Goal: Transaction & Acquisition: Purchase product/service

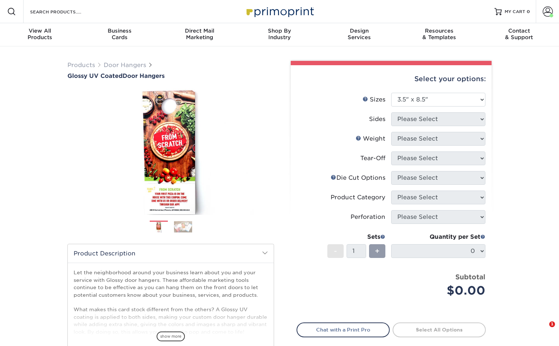
select select "3.50x8.50"
click at [43, 39] on div "View All Products" at bounding box center [40, 34] width 80 height 13
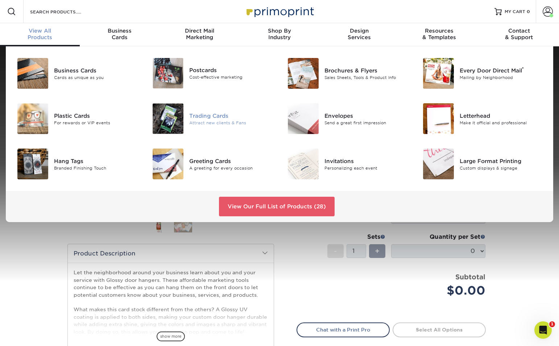
click at [196, 122] on div "Attract new clients & Fans" at bounding box center [231, 123] width 85 height 6
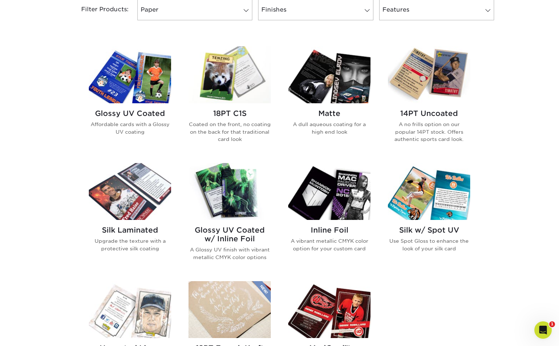
scroll to position [329, 0]
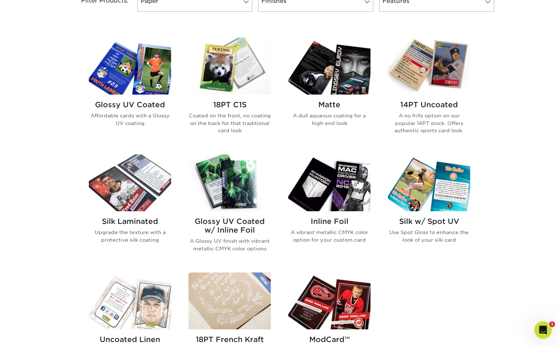
click at [331, 103] on h2 "Matte" at bounding box center [329, 104] width 82 height 9
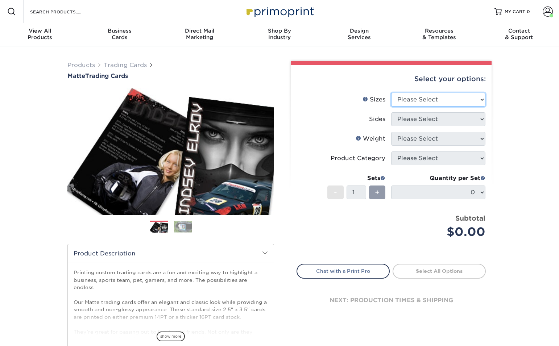
click at [445, 100] on select "Please Select 2.5" x 3.5"" at bounding box center [438, 100] width 94 height 14
select select "2.50x3.50"
click at [391, 93] on select "Please Select 2.5" x 3.5"" at bounding box center [438, 100] width 94 height 14
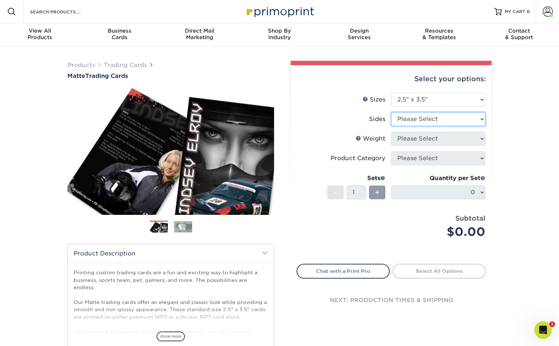
click at [470, 120] on select "Please Select Print Both Sides Print Front Only" at bounding box center [438, 119] width 94 height 14
select select "13abbda7-1d64-4f25-8bb2-c179b224825d"
click at [391, 112] on select "Please Select Print Both Sides Print Front Only" at bounding box center [438, 119] width 94 height 14
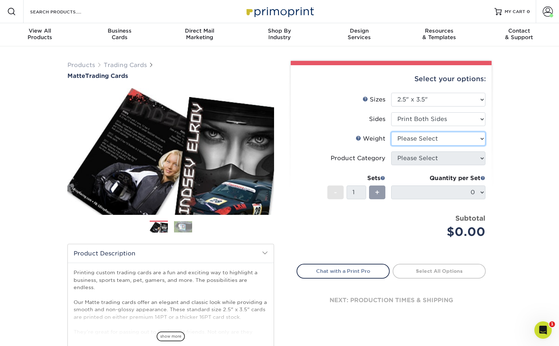
click at [462, 138] on select "Please Select 16PT 14PT" at bounding box center [438, 139] width 94 height 14
select select "16PT"
click at [391, 132] on select "Please Select 16PT 14PT" at bounding box center [438, 139] width 94 height 14
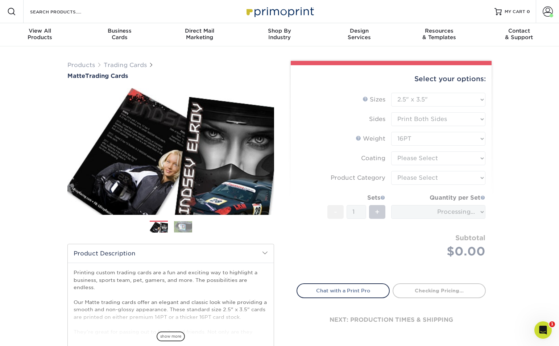
click at [447, 159] on form "Sizes Help Sizes Please Select 2.5" x 3.5" Sides Please Select 16PT - 1" at bounding box center [390, 184] width 189 height 182
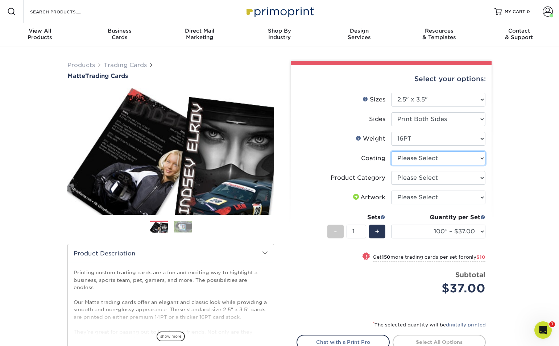
click at [453, 157] on select at bounding box center [438, 158] width 94 height 14
select select "121bb7b5-3b4d-429f-bd8d-bbf80e953313"
click at [391, 151] on select at bounding box center [438, 158] width 94 height 14
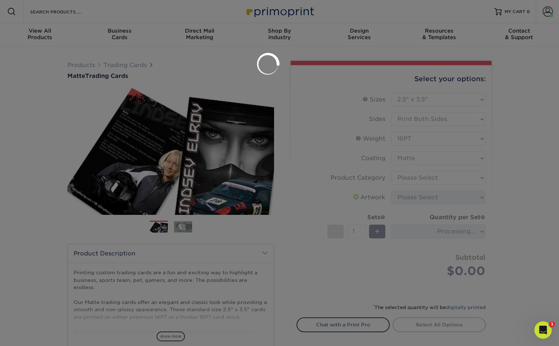
click at [452, 176] on div at bounding box center [279, 173] width 559 height 346
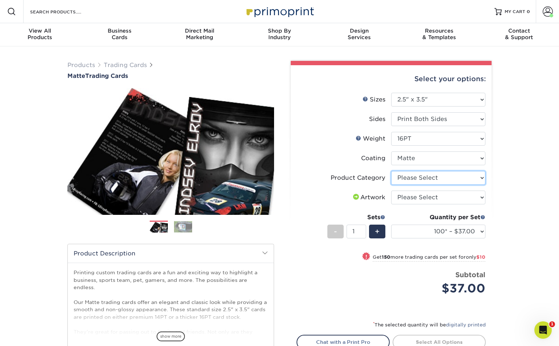
click at [441, 174] on select "Please Select Trading Cards" at bounding box center [438, 178] width 94 height 14
select select "c2f9bce9-36c2-409d-b101-c29d9d031e18"
click at [391, 171] on select "Please Select Trading Cards" at bounding box center [438, 178] width 94 height 14
click at [446, 197] on select "Please Select I will upload files I need a design - $100" at bounding box center [438, 198] width 94 height 14
select select "upload"
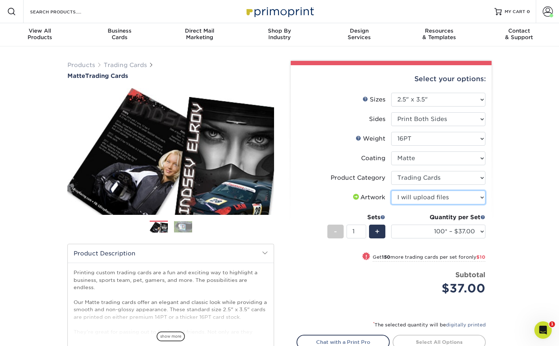
click at [391, 191] on select "Please Select I will upload files I need a design - $100" at bounding box center [438, 198] width 94 height 14
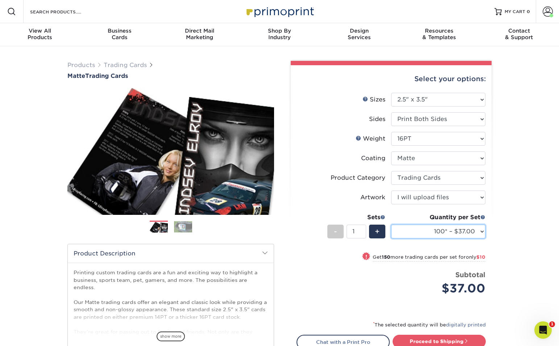
click at [473, 234] on select "100* – $37.00 250* – $47.00 500* – $58.00 1000 – $71.00 2500 – $141.00 5000 – $…" at bounding box center [438, 232] width 94 height 14
select select "1000 – $71.00"
click at [391, 225] on select "100* – $37.00 250* – $47.00 500* – $58.00 1000 – $71.00 2500 – $141.00 5000 – $…" at bounding box center [438, 232] width 94 height 14
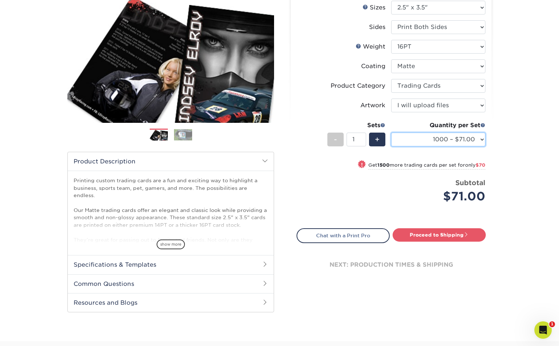
scroll to position [87, 0]
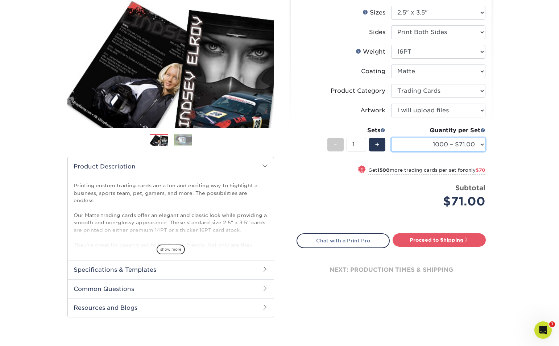
click at [476, 147] on select "100* – $37.00 250* – $47.00 500* – $58.00 1000 – $71.00 2500 – $141.00 5000 – $…" at bounding box center [438, 145] width 94 height 14
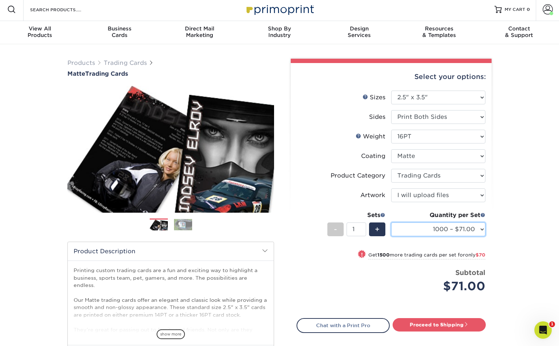
scroll to position [0, 0]
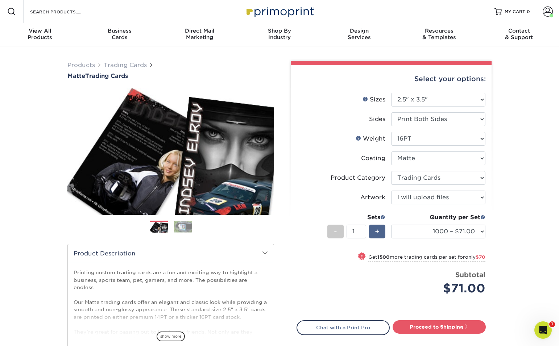
click at [381, 236] on div "+" at bounding box center [377, 232] width 16 height 14
type input "2"
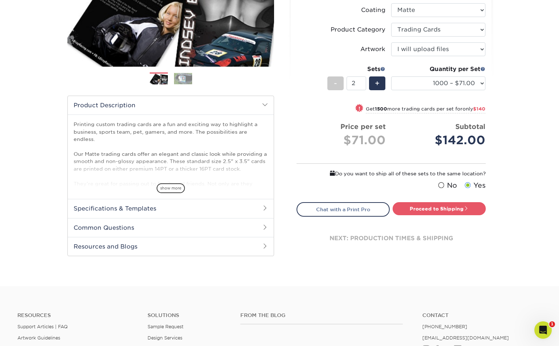
scroll to position [149, 0]
click at [447, 208] on link "Proceed to Shipping" at bounding box center [438, 208] width 93 height 13
type input "Set 1"
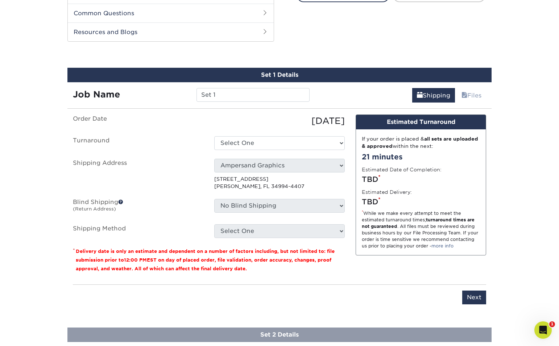
scroll to position [370, 0]
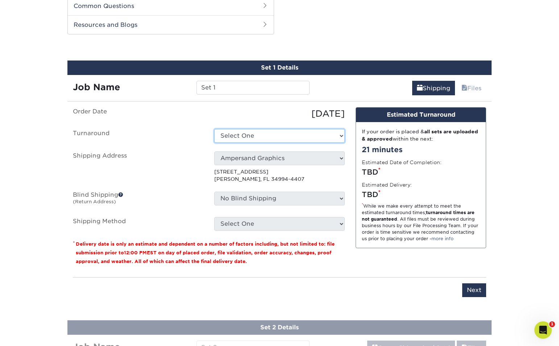
click at [321, 139] on select "Select One 2-4 Business Days 2 Day Next Business Day" at bounding box center [279, 136] width 130 height 14
select select "145548aa-6319-4e39-aa37-e975b69f208c"
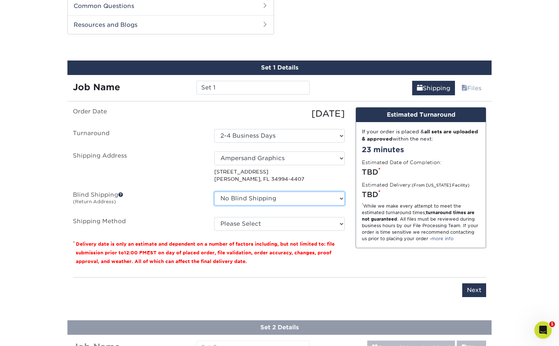
click at [335, 199] on select "No Blind Shipping Ampersand Graphics + Add New Address" at bounding box center [279, 199] width 130 height 14
select select "260382"
click at [214, 192] on select "No Blind Shipping Ampersand Graphics + Add New Address" at bounding box center [279, 199] width 130 height 14
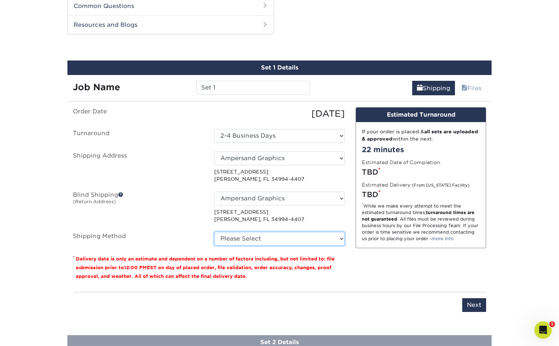
click at [280, 234] on select "Please Select Ground Shipping (+$14.96) 3 Day Shipping Service (+$15.34) 2 Day …" at bounding box center [279, 239] width 130 height 14
select select "03"
click at [214, 232] on select "Please Select Ground Shipping (+$14.96) 3 Day Shipping Service (+$15.34) 2 Day …" at bounding box center [279, 239] width 130 height 14
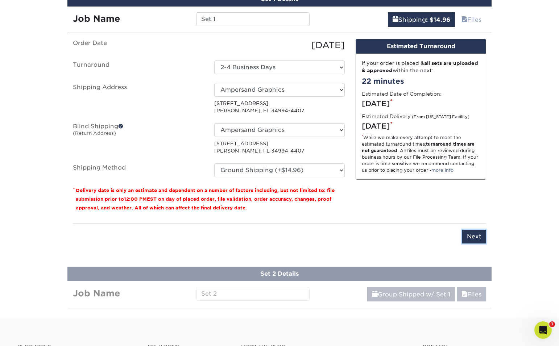
scroll to position [438, 0]
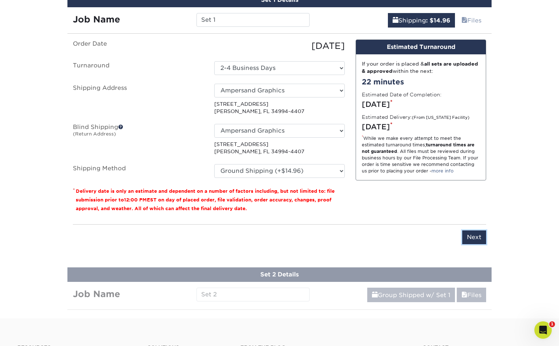
click at [477, 236] on input "Next" at bounding box center [474, 237] width 24 height 14
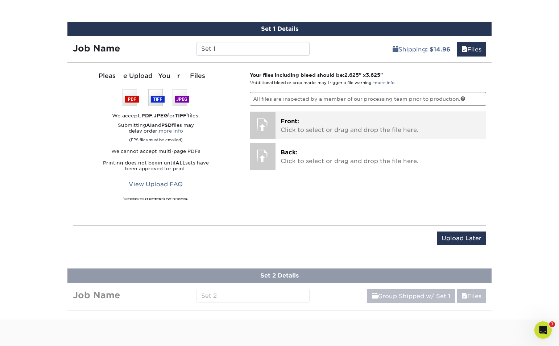
scroll to position [397, 0]
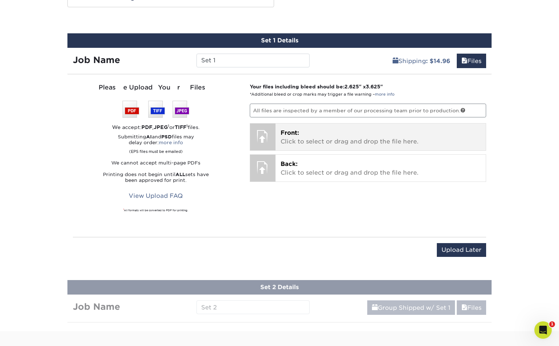
click at [271, 137] on div at bounding box center [262, 136] width 25 height 25
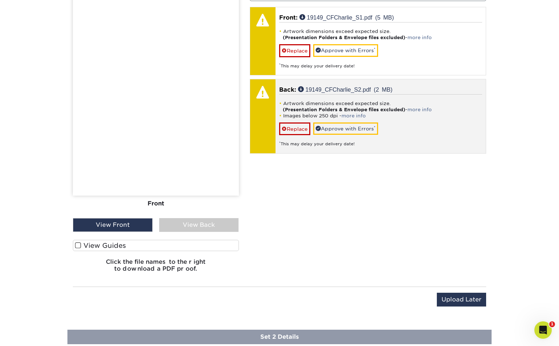
scroll to position [515, 0]
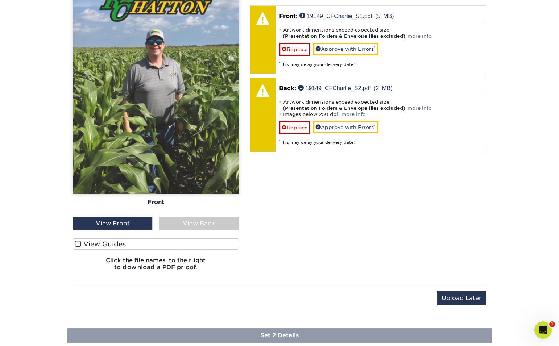
click at [124, 244] on label "View Guides" at bounding box center [156, 243] width 166 height 11
click at [0, 0] on input "View Guides" at bounding box center [0, 0] width 0 height 0
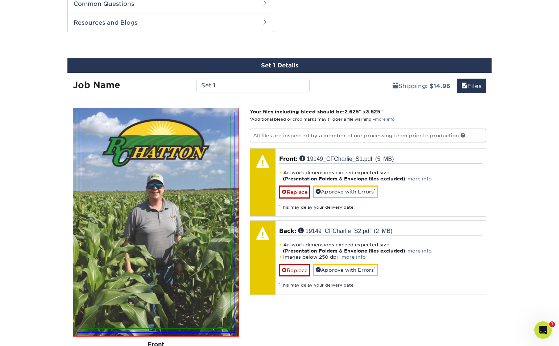
scroll to position [372, 0]
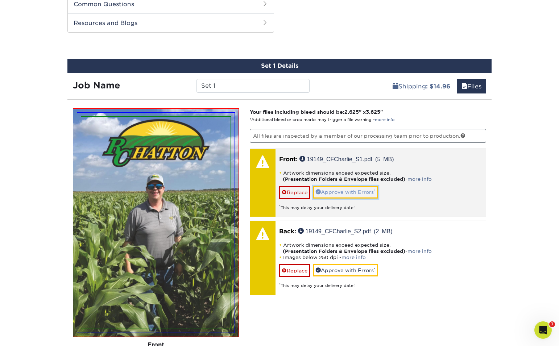
click at [342, 195] on link "Approve with Errors *" at bounding box center [345, 192] width 65 height 12
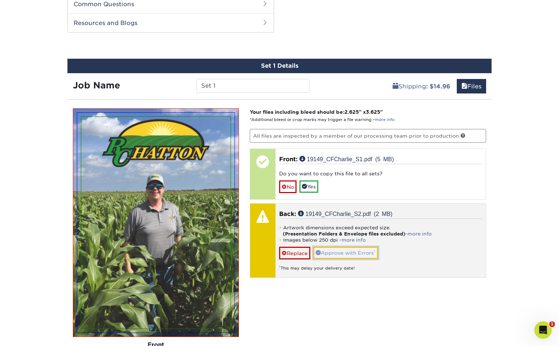
click at [341, 252] on link "Approve with Errors *" at bounding box center [345, 253] width 65 height 12
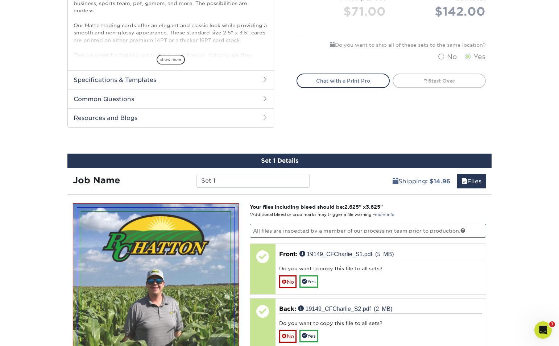
scroll to position [277, 0]
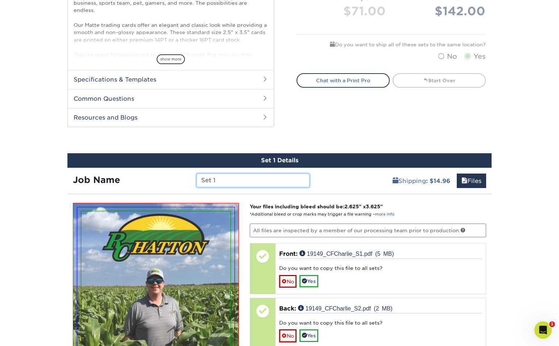
click at [225, 180] on input "Set 1" at bounding box center [252, 181] width 113 height 14
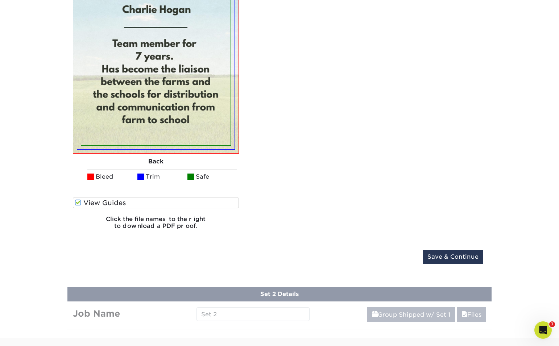
scroll to position [822, 0]
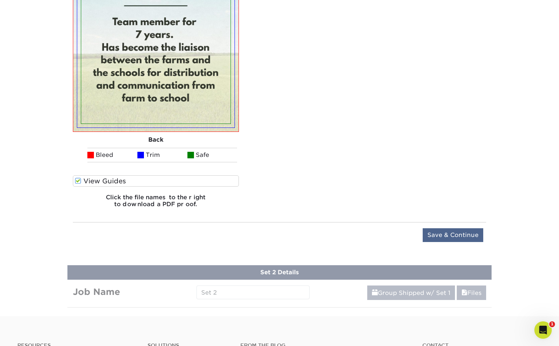
type input "Charlie Hogan"
click at [441, 234] on input "Save & Continue" at bounding box center [453, 235] width 61 height 14
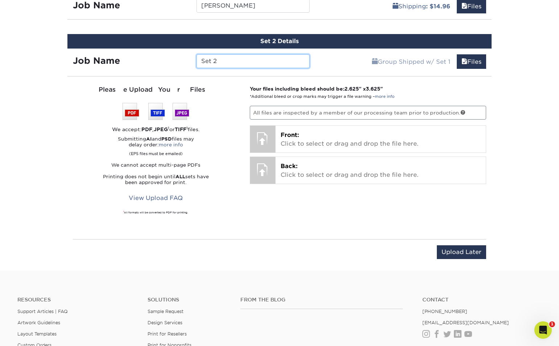
scroll to position [450, 0]
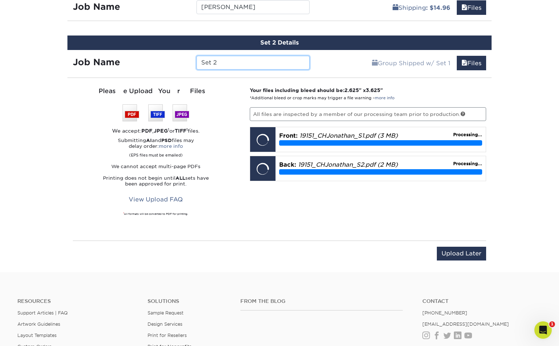
click at [231, 61] on input "Set 2" at bounding box center [252, 63] width 113 height 14
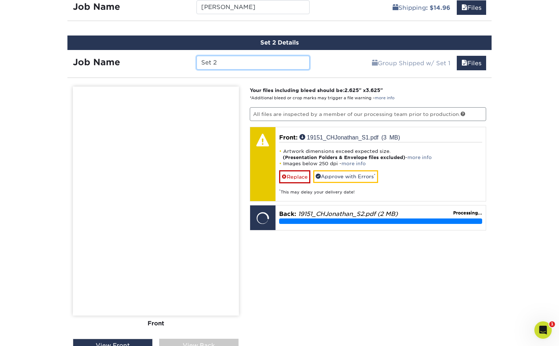
type input "j"
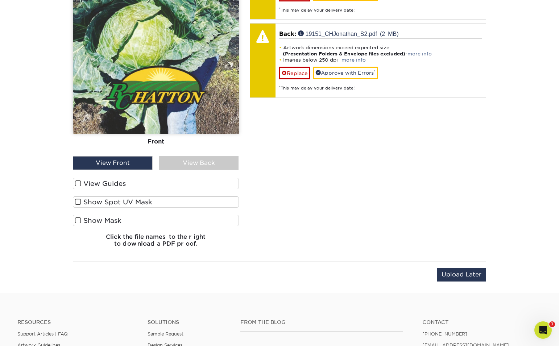
scroll to position [635, 0]
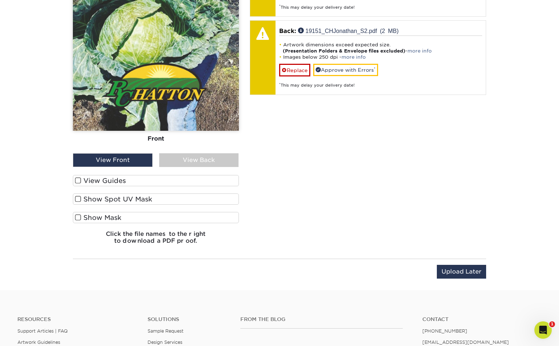
type input "Jonathan Allen"
click at [125, 182] on label "View Guides" at bounding box center [156, 180] width 166 height 11
click at [0, 0] on input "View Guides" at bounding box center [0, 0] width 0 height 0
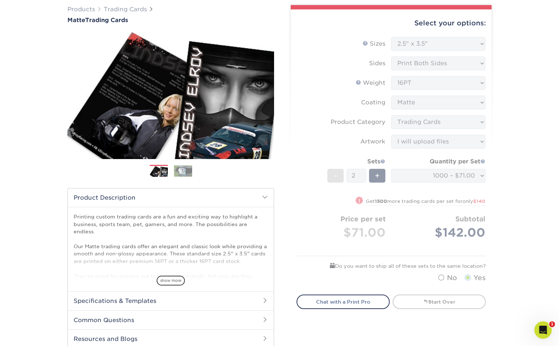
scroll to position [0, 0]
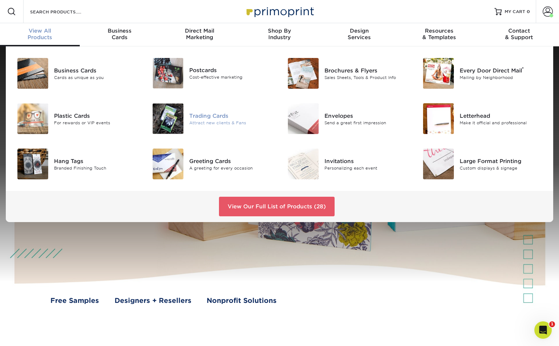
click at [213, 123] on div "Attract new clients & Fans" at bounding box center [231, 123] width 85 height 6
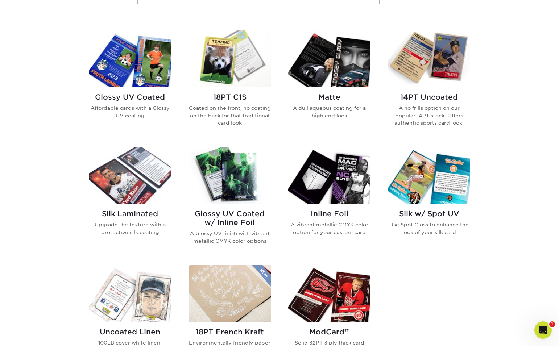
scroll to position [333, 0]
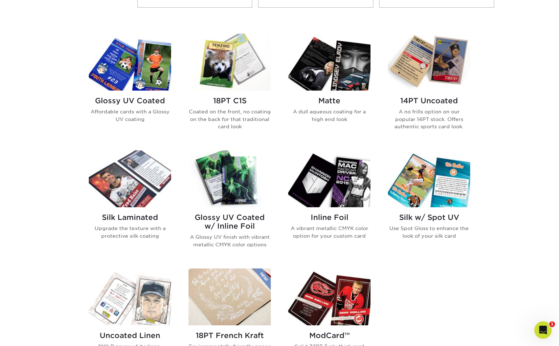
click at [319, 85] on img at bounding box center [329, 62] width 82 height 57
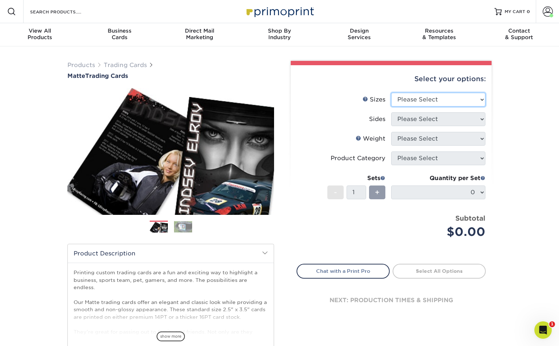
click at [442, 101] on select "Please Select 2.5" x 3.5"" at bounding box center [438, 100] width 94 height 14
select select "2.50x3.50"
click at [391, 93] on select "Please Select 2.5" x 3.5"" at bounding box center [438, 100] width 94 height 14
click at [437, 119] on select "Please Select Print Both Sides Print Front Only" at bounding box center [438, 119] width 94 height 14
select select "13abbda7-1d64-4f25-8bb2-c179b224825d"
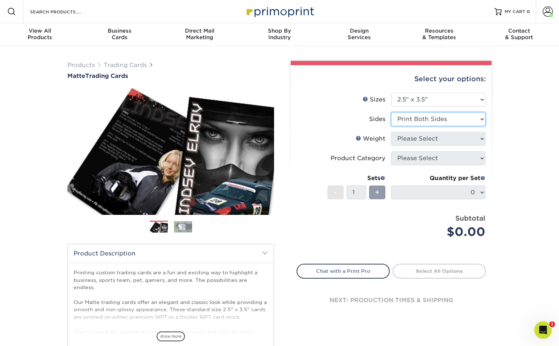
click at [391, 112] on select "Please Select Print Both Sides Print Front Only" at bounding box center [438, 119] width 94 height 14
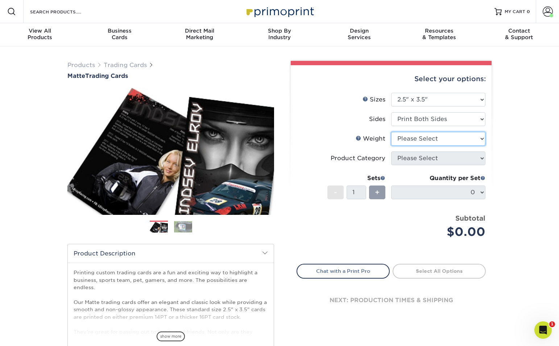
click at [440, 136] on select "Please Select 16PT 14PT" at bounding box center [438, 139] width 94 height 14
select select "16PT"
click at [391, 132] on select "Please Select 16PT 14PT" at bounding box center [438, 139] width 94 height 14
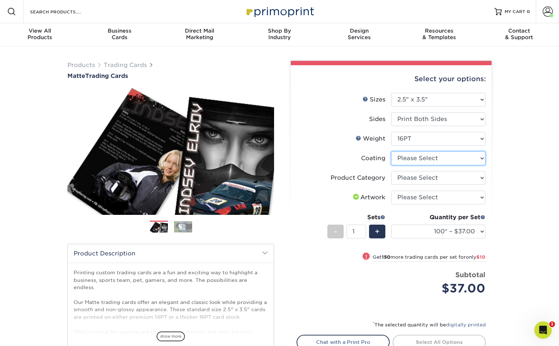
click at [448, 161] on select at bounding box center [438, 158] width 94 height 14
select select "121bb7b5-3b4d-429f-bd8d-bbf80e953313"
click at [391, 151] on select at bounding box center [438, 158] width 94 height 14
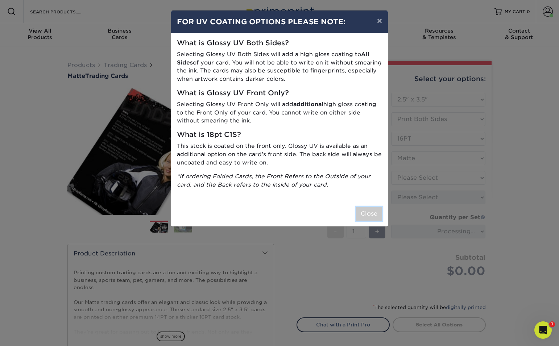
click at [378, 209] on button "Close" at bounding box center [369, 214] width 26 height 14
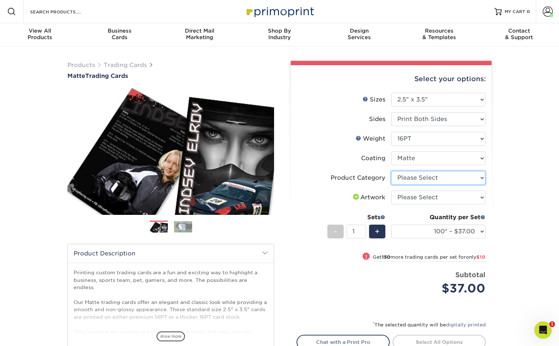
click at [449, 179] on select "Please Select Trading Cards" at bounding box center [438, 178] width 94 height 14
select select "c2f9bce9-36c2-409d-b101-c29d9d031e18"
click at [391, 171] on select "Please Select Trading Cards" at bounding box center [438, 178] width 94 height 14
click at [448, 200] on select "Please Select I will upload files I need a design - $100" at bounding box center [438, 198] width 94 height 14
select select "upload"
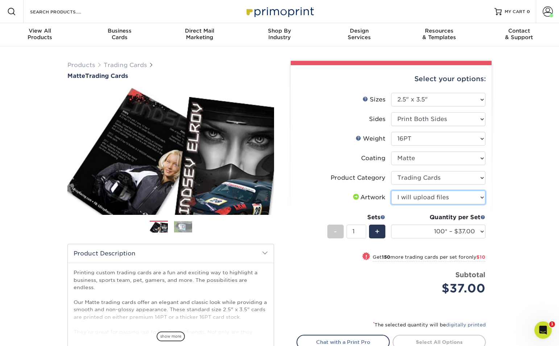
click at [391, 191] on select "Please Select I will upload files I need a design - $100" at bounding box center [438, 198] width 94 height 14
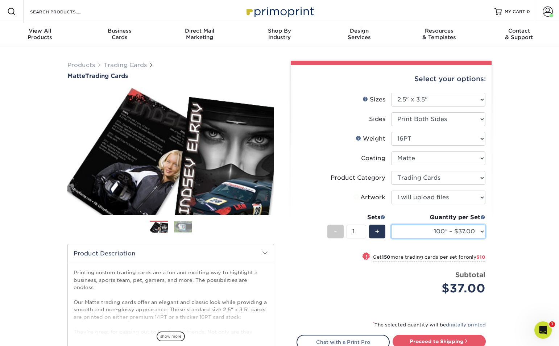
click at [456, 231] on select "100* – $37.00 250* – $47.00 500* – $58.00 1000 – $71.00 2500 – $141.00 5000 – $…" at bounding box center [438, 232] width 94 height 14
select select "1000 – $71.00"
click at [391, 225] on select "100* – $37.00 250* – $47.00 500* – $58.00 1000 – $71.00 2500 – $141.00 5000 – $…" at bounding box center [438, 232] width 94 height 14
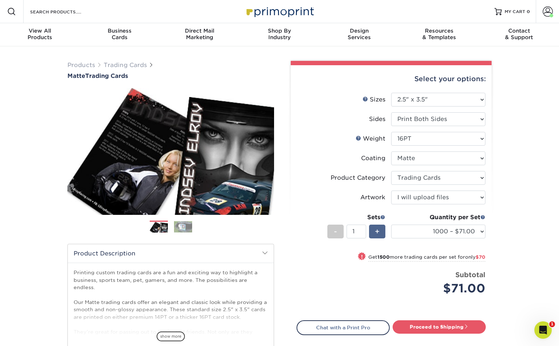
click at [381, 230] on div "+" at bounding box center [377, 232] width 16 height 14
type input "2"
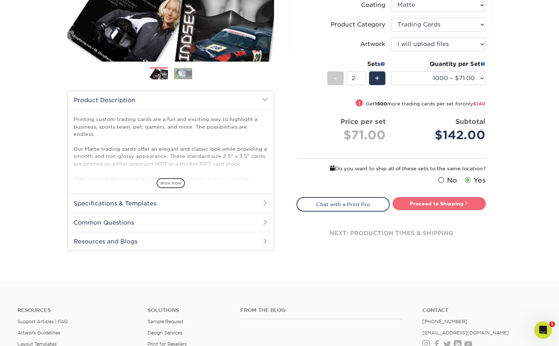
click at [421, 206] on link "Proceed to Shipping" at bounding box center [438, 203] width 93 height 13
type input "Set 1"
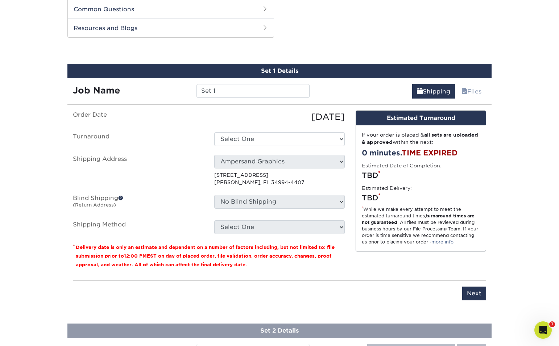
scroll to position [370, 0]
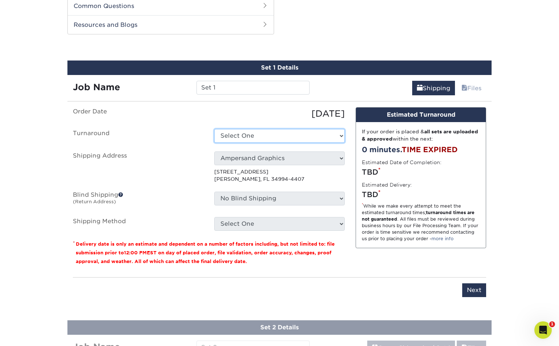
click at [319, 140] on select "Select One 2-4 Business Days 2 Day Next Business Day" at bounding box center [279, 136] width 130 height 14
select select "145548aa-6319-4e39-aa37-e975b69f208c"
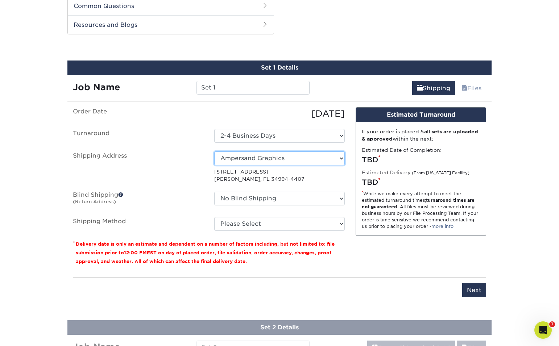
click at [316, 160] on select "Select One Ampersand Graphics + Add New Address" at bounding box center [279, 158] width 130 height 14
click at [214, 151] on select "Select One Ampersand Graphics + Add New Address" at bounding box center [279, 158] width 130 height 14
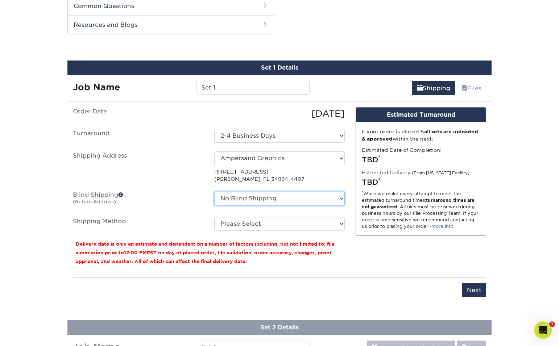
click at [291, 203] on select "No Blind Shipping Ampersand Graphics + Add New Address" at bounding box center [279, 199] width 130 height 14
select select "260382"
click at [214, 192] on select "No Blind Shipping Ampersand Graphics + Add New Address" at bounding box center [279, 199] width 130 height 14
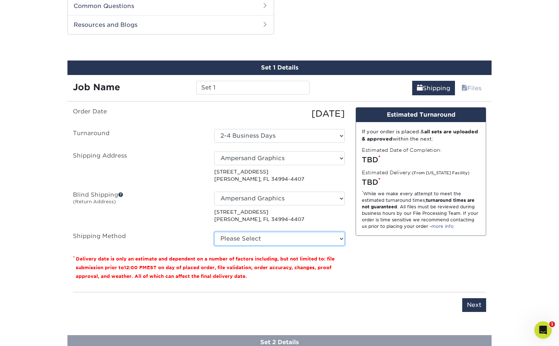
click at [296, 234] on select "Please Select Ground Shipping (+$14.96) 3 Day Shipping Service (+$15.34) 2 Day …" at bounding box center [279, 239] width 130 height 14
select select "03"
click at [214, 232] on select "Please Select Ground Shipping (+$14.96) 3 Day Shipping Service (+$15.34) 2 Day …" at bounding box center [279, 239] width 130 height 14
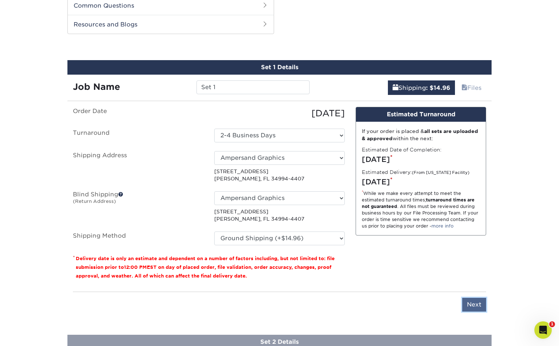
click at [475, 308] on input "Next" at bounding box center [474, 305] width 24 height 14
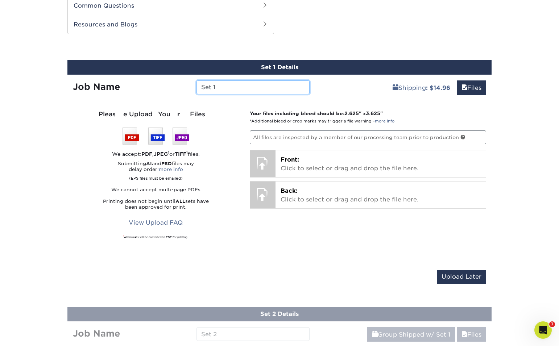
click at [228, 85] on input "Set 1" at bounding box center [252, 87] width 113 height 14
type input "S"
type input "c"
type input "Charlie Hogan"
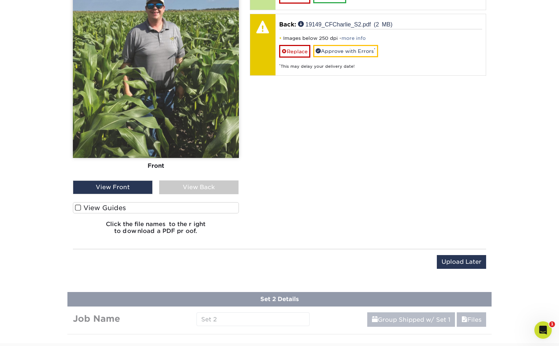
scroll to position [554, 0]
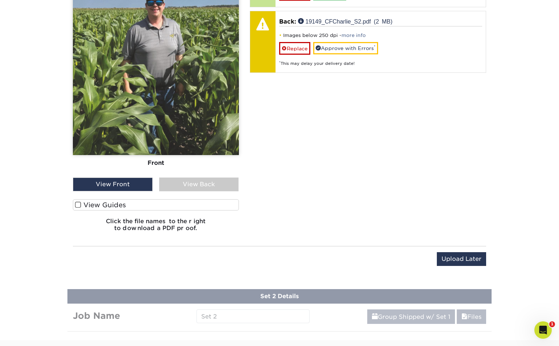
click at [124, 202] on label "View Guides" at bounding box center [156, 204] width 166 height 11
click at [0, 0] on input "View Guides" at bounding box center [0, 0] width 0 height 0
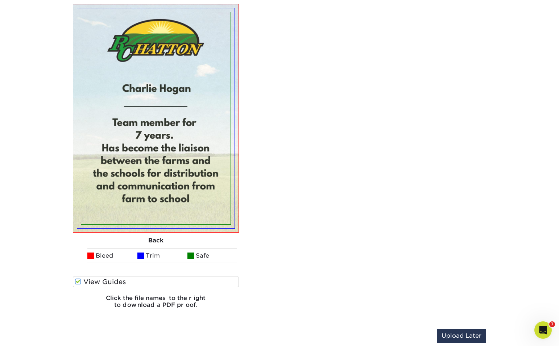
scroll to position [815, 0]
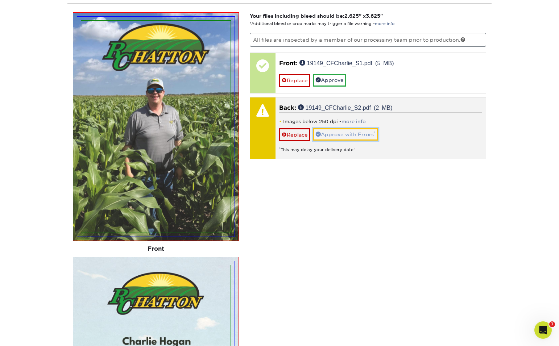
click at [350, 134] on link "Approve with Errors *" at bounding box center [345, 134] width 65 height 12
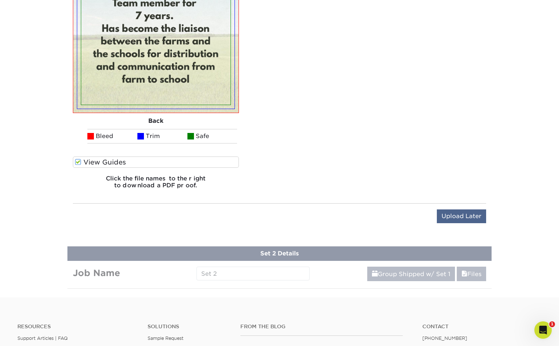
scroll to position [842, 0]
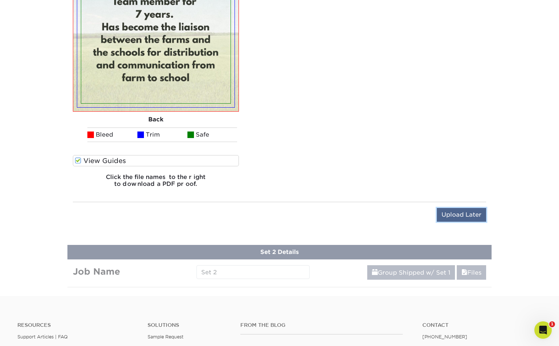
click at [460, 217] on input "Upload Later" at bounding box center [461, 215] width 49 height 14
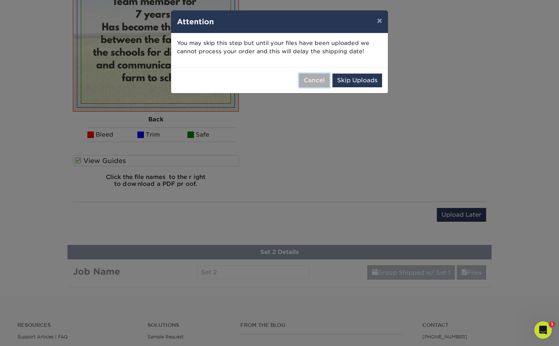
click at [315, 81] on button "Cancel" at bounding box center [314, 81] width 30 height 14
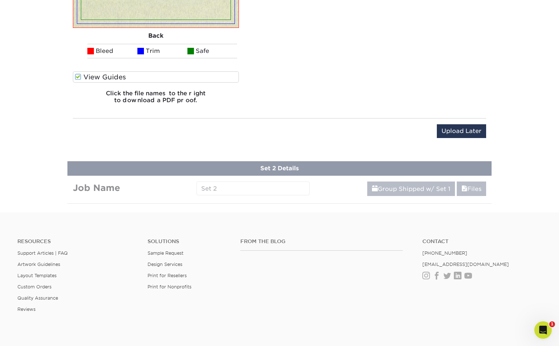
scroll to position [926, 0]
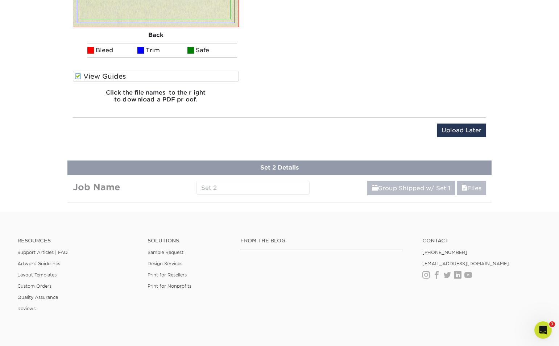
click at [256, 132] on div "Upload Later Save & Continue Continue" at bounding box center [279, 135] width 413 height 22
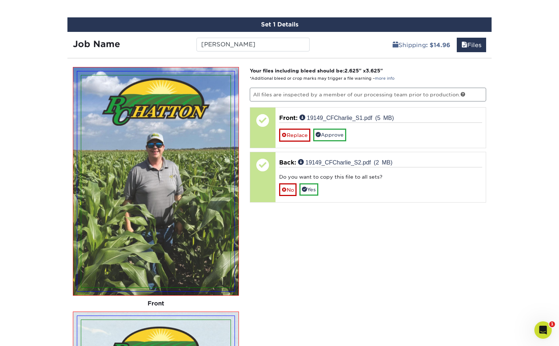
scroll to position [412, 0]
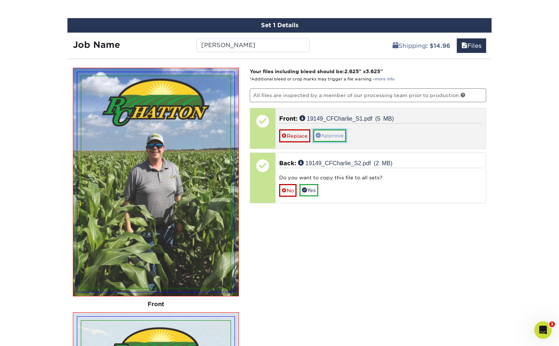
click at [337, 137] on link "Approve" at bounding box center [329, 135] width 33 height 12
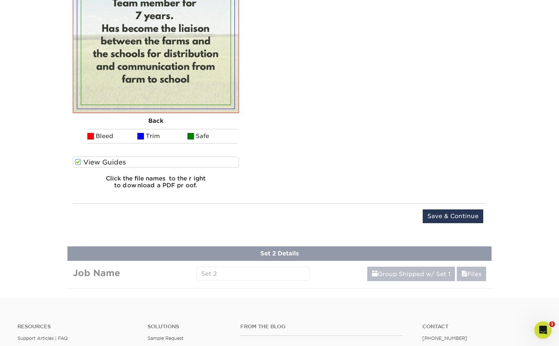
scroll to position [883, 0]
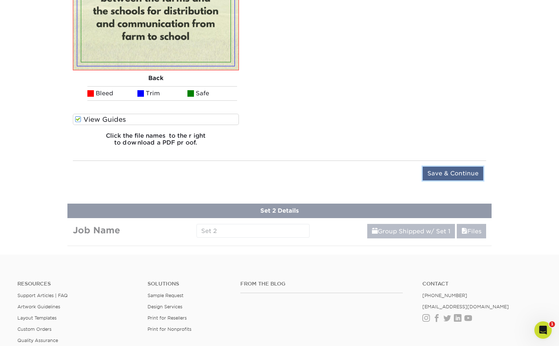
click at [440, 171] on input "Save & Continue" at bounding box center [453, 174] width 61 height 14
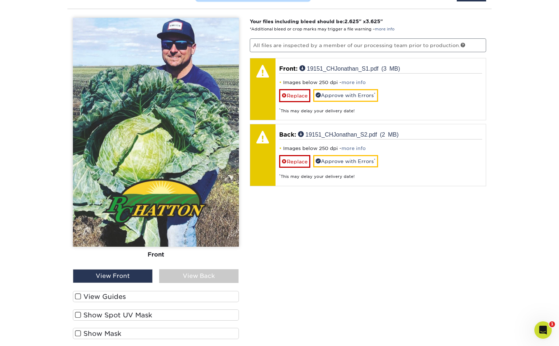
scroll to position [519, 0]
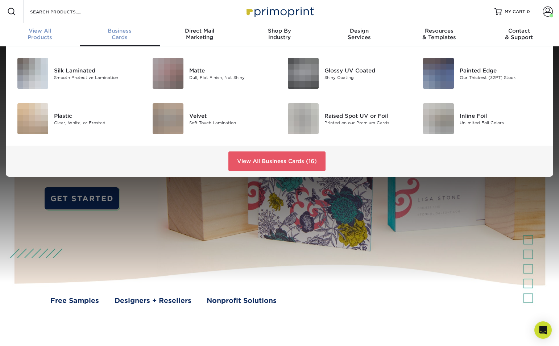
click at [34, 34] on div "View All Products" at bounding box center [40, 34] width 80 height 13
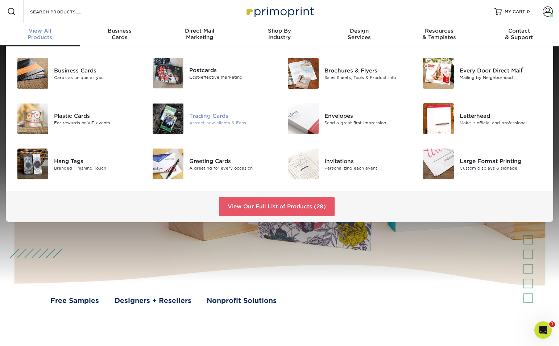
click at [199, 118] on div "Trading Cards" at bounding box center [231, 116] width 85 height 8
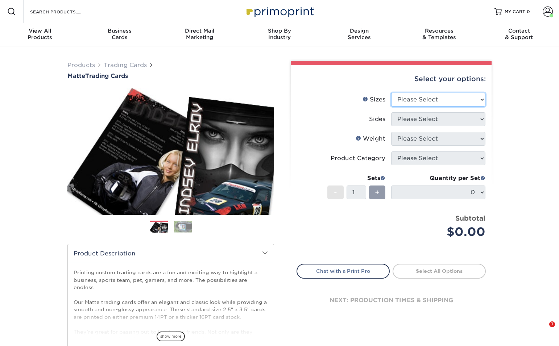
click at [439, 100] on select "Please Select 2.5" x 3.5"" at bounding box center [438, 100] width 94 height 14
select select "2.50x3.50"
click at [391, 93] on select "Please Select 2.5" x 3.5"" at bounding box center [438, 100] width 94 height 14
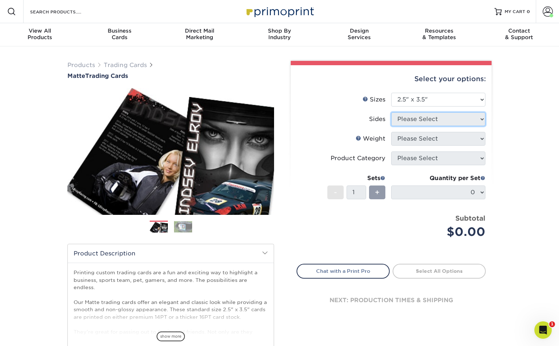
click at [432, 120] on select "Please Select" at bounding box center [438, 119] width 94 height 14
select select "13abbda7-1d64-4f25-8bb2-c179b224825d"
click at [391, 112] on select "Please Select Print Both Sides Print Front Only" at bounding box center [438, 119] width 94 height 14
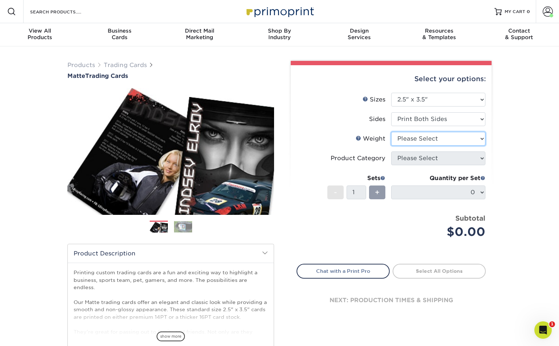
click at [431, 138] on select "Please Select 16PT 14PT" at bounding box center [438, 139] width 94 height 14
select select "16PT"
click at [391, 132] on select "Please Select 16PT 14PT" at bounding box center [438, 139] width 94 height 14
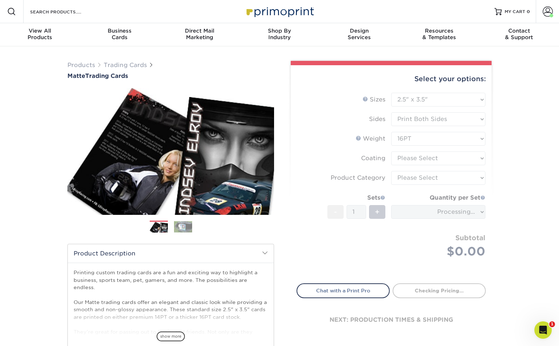
click at [436, 158] on form "Sizes Help Sizes Please Select 2.5" x 3.5" Sides Please Select 16PT - 1" at bounding box center [390, 184] width 189 height 182
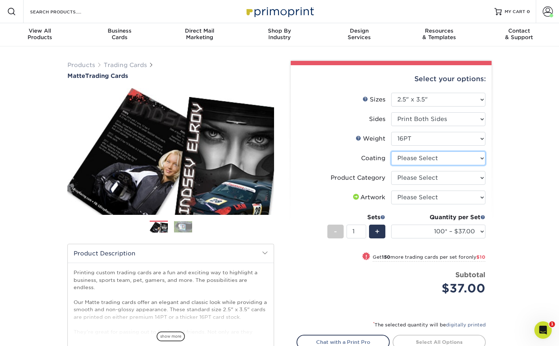
click at [449, 159] on select at bounding box center [438, 158] width 94 height 14
select select "121bb7b5-3b4d-429f-bd8d-bbf80e953313"
click at [391, 151] on select at bounding box center [438, 158] width 94 height 14
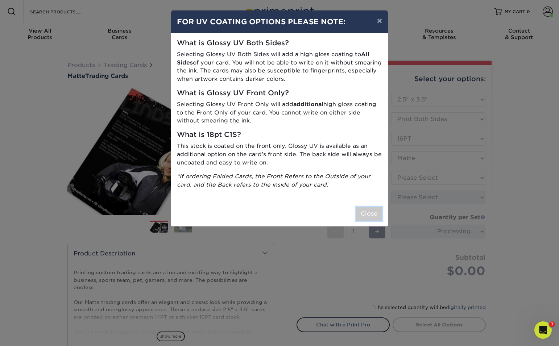
click at [373, 210] on button "Close" at bounding box center [369, 214] width 26 height 14
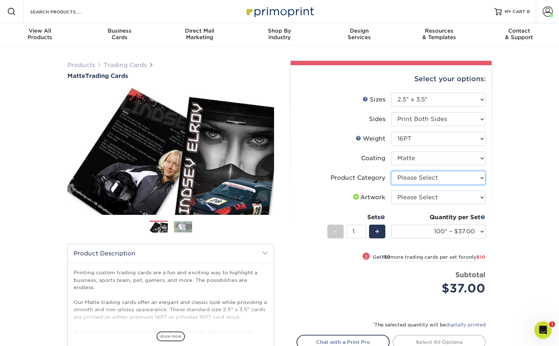
click at [452, 179] on select "Please Select Trading Cards" at bounding box center [438, 178] width 94 height 14
select select "c2f9bce9-36c2-409d-b101-c29d9d031e18"
click at [391, 171] on select "Please Select Trading Cards" at bounding box center [438, 178] width 94 height 14
click at [448, 200] on select "Please Select I will upload files I need a design - $100" at bounding box center [438, 198] width 94 height 14
select select "upload"
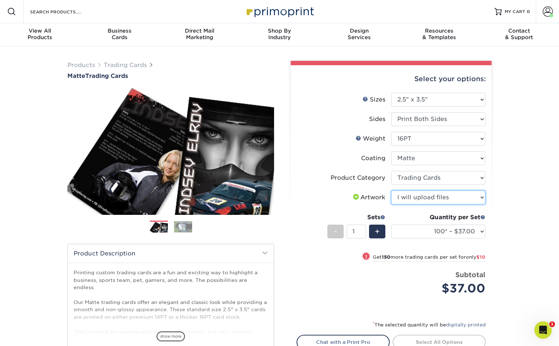
click at [391, 191] on select "Please Select I will upload files I need a design - $100" at bounding box center [438, 198] width 94 height 14
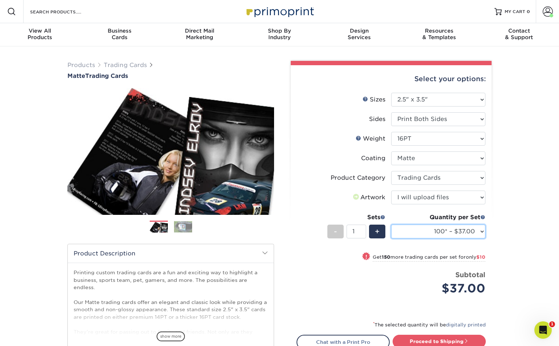
click at [461, 233] on select "100* – $37.00 250* – $47.00 500* – $58.00 1000 – $71.00 2500 – $141.00 5000 – $…" at bounding box center [438, 232] width 94 height 14
select select "1000 – $71.00"
click at [391, 225] on select "100* – $37.00 250* – $47.00 500* – $58.00 1000 – $71.00 2500 – $141.00 5000 – $…" at bounding box center [438, 232] width 94 height 14
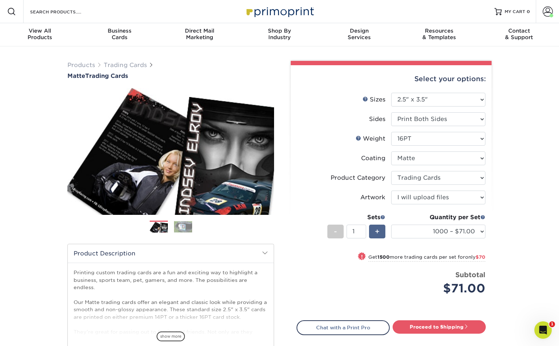
click at [379, 234] on div "+" at bounding box center [377, 232] width 16 height 14
type input "2"
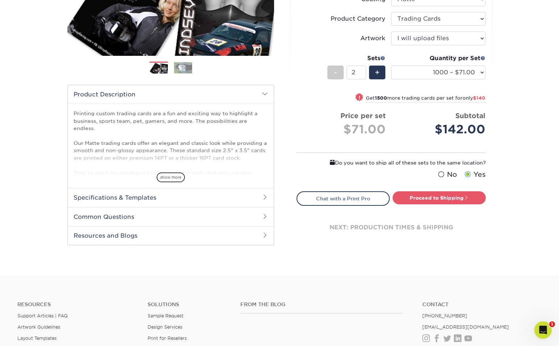
scroll to position [161, 0]
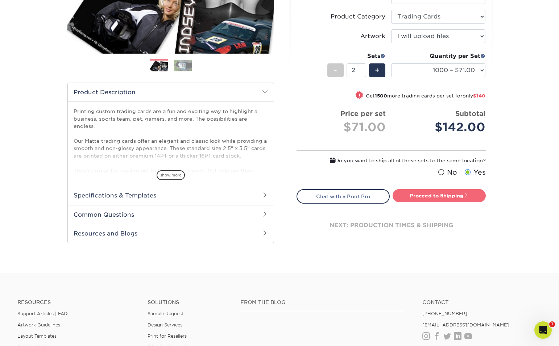
click at [433, 199] on link "Proceed to Shipping" at bounding box center [438, 195] width 93 height 13
type input "Set 1"
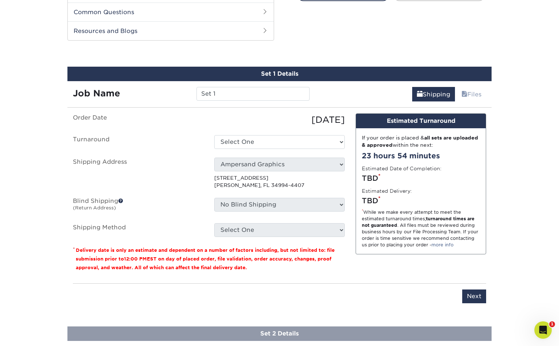
scroll to position [370, 0]
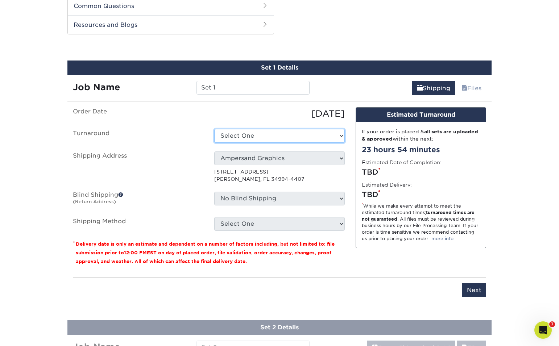
click at [259, 139] on select "Select One 2-4 Business Days 2 Day Next Business Day" at bounding box center [279, 136] width 130 height 14
select select "145548aa-6319-4e39-aa37-e975b69f208c"
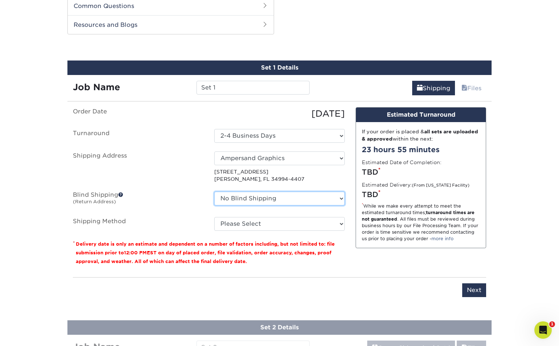
click at [274, 200] on select "No Blind Shipping Ampersand Graphics + Add New Address" at bounding box center [279, 199] width 130 height 14
select select "260382"
click at [214, 192] on select "No Blind Shipping Ampersand Graphics + Add New Address" at bounding box center [279, 199] width 130 height 14
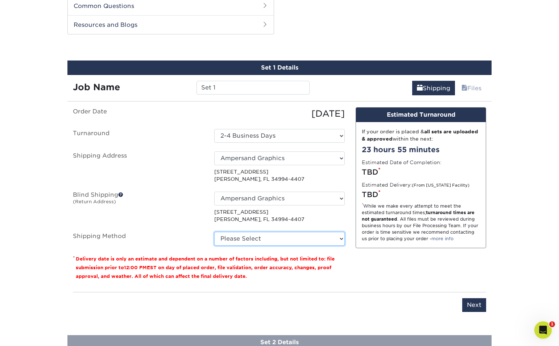
click at [279, 239] on select "Please Select Ground Shipping (+$14.96) 3 Day Shipping Service (+$15.34) 2 Day …" at bounding box center [279, 239] width 130 height 14
select select "03"
click at [214, 232] on select "Please Select Ground Shipping (+$14.96) 3 Day Shipping Service (+$15.34) 2 Day …" at bounding box center [279, 239] width 130 height 14
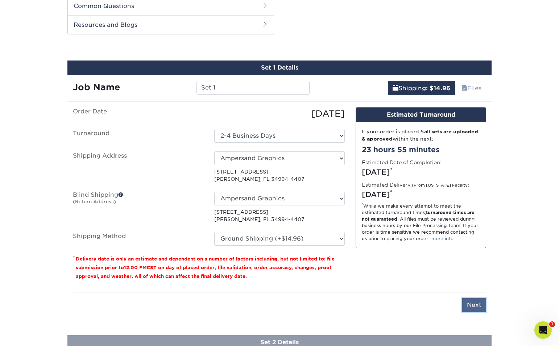
click at [470, 304] on input "Next" at bounding box center [474, 305] width 24 height 14
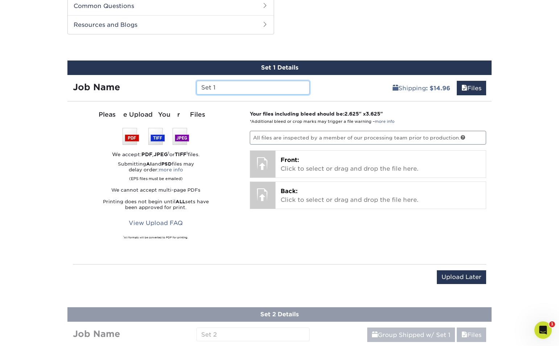
click at [242, 86] on input "Set 1" at bounding box center [252, 88] width 113 height 14
type input "S"
type input "Jonathan"
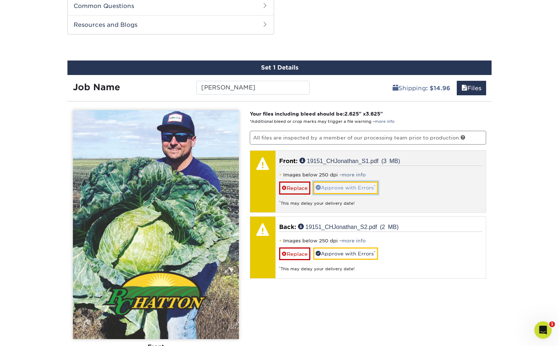
click at [344, 191] on link "Approve with Errors *" at bounding box center [345, 188] width 65 height 12
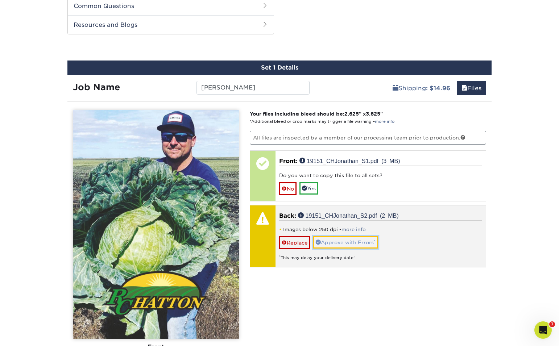
click at [341, 241] on link "Approve with Errors *" at bounding box center [345, 242] width 65 height 12
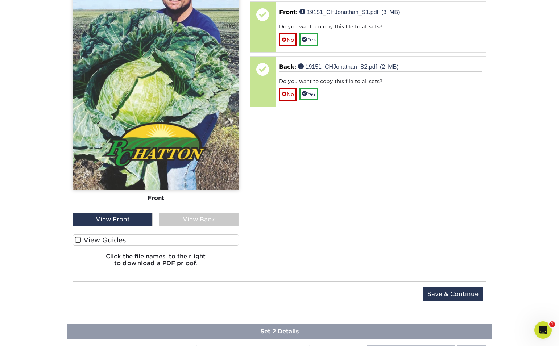
scroll to position [524, 0]
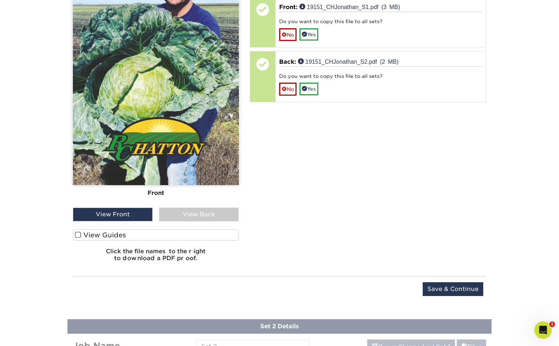
click at [131, 235] on label "View Guides" at bounding box center [156, 234] width 166 height 11
click at [0, 0] on input "View Guides" at bounding box center [0, 0] width 0 height 0
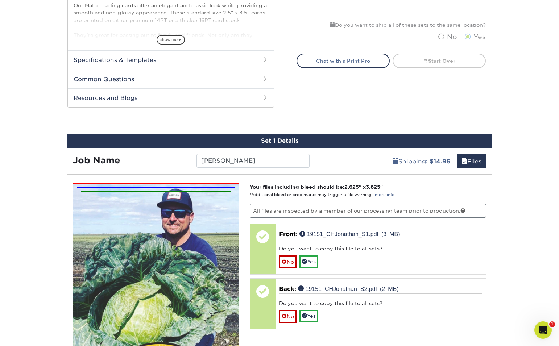
scroll to position [316, 0]
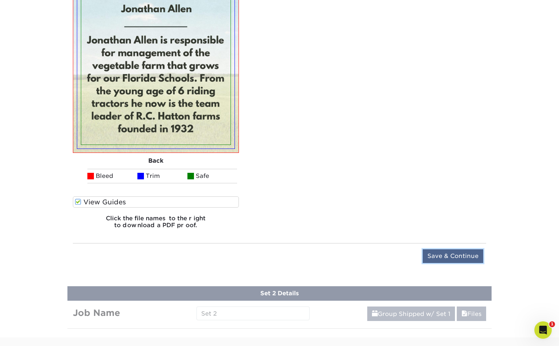
click at [440, 258] on input "Save & Continue" at bounding box center [453, 256] width 61 height 14
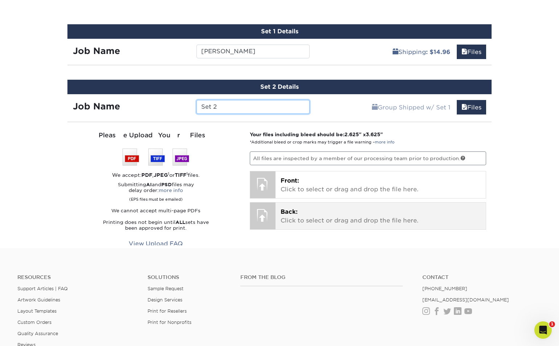
scroll to position [499, 0]
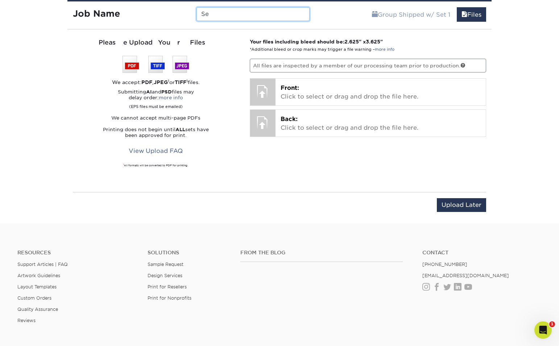
type input "S"
type input "Charlie"
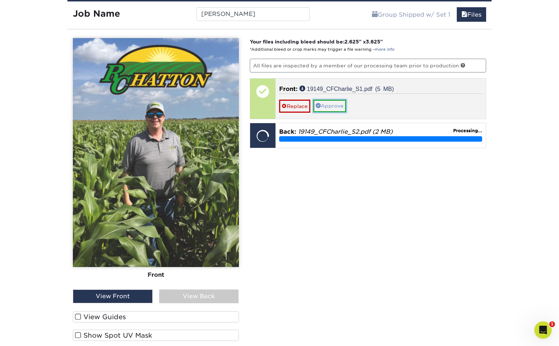
click at [341, 107] on link "Approve" at bounding box center [329, 106] width 33 height 12
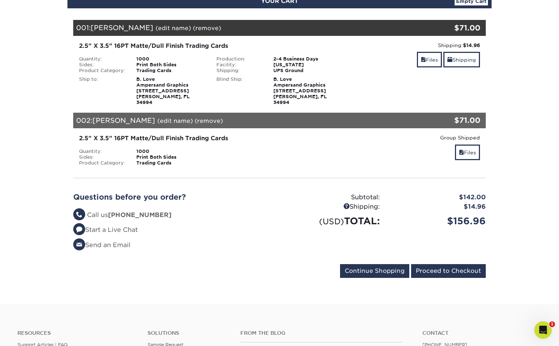
scroll to position [92, 0]
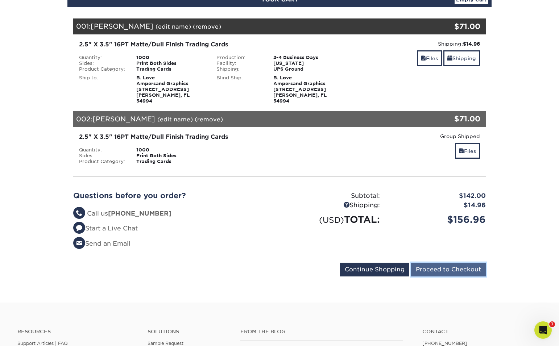
click at [443, 264] on input "Proceed to Checkout" at bounding box center [448, 270] width 75 height 14
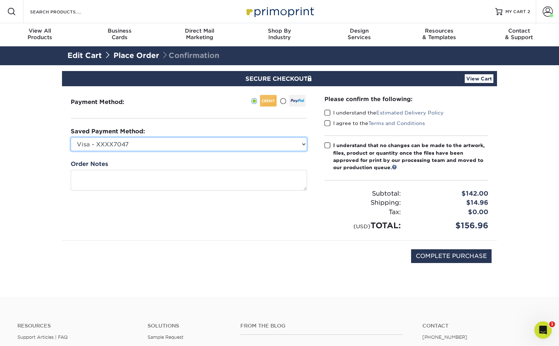
click at [302, 146] on select "Visa - XXXX7047 Visa - XXXX2061 New Credit Card" at bounding box center [189, 144] width 236 height 14
select select "72209"
click at [71, 137] on select "Visa - XXXX7047 Visa - XXXX2061 New Credit Card" at bounding box center [189, 144] width 236 height 14
drag, startPoint x: 328, startPoint y: 113, endPoint x: 330, endPoint y: 121, distance: 8.1
click at [328, 113] on span at bounding box center [327, 112] width 6 height 7
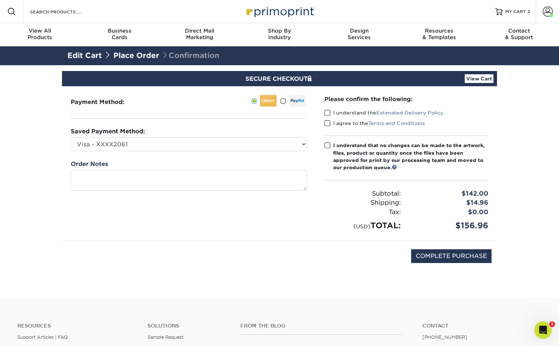
click at [0, 0] on input "I understand the Estimated Delivery Policy" at bounding box center [0, 0] width 0 height 0
drag, startPoint x: 329, startPoint y: 122, endPoint x: 324, endPoint y: 136, distance: 14.9
click at [329, 122] on span at bounding box center [327, 123] width 6 height 7
click at [0, 0] on input "I agree to the Terms and Conditions" at bounding box center [0, 0] width 0 height 0
click at [327, 145] on span at bounding box center [327, 145] width 6 height 7
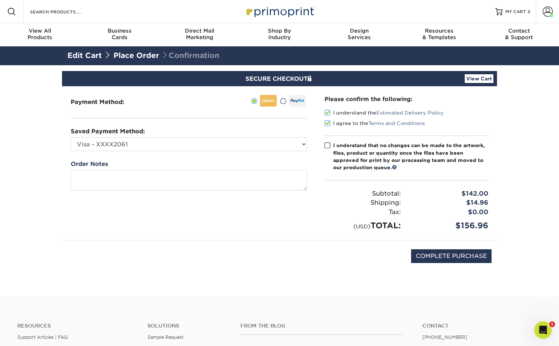
click at [0, 0] on input "I understand that no changes can be made to the artwork, files, product or quan…" at bounding box center [0, 0] width 0 height 0
click at [452, 256] on input "COMPLETE PURCHASE" at bounding box center [451, 256] width 80 height 14
type input "PROCESSING, PLEASE WAIT..."
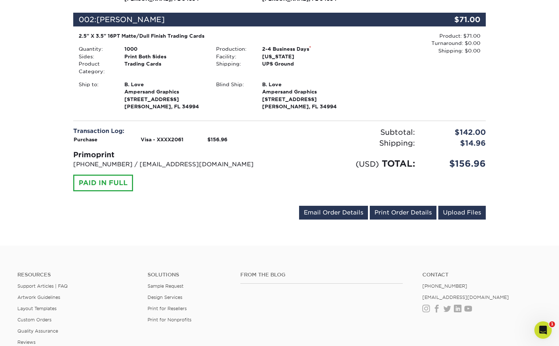
scroll to position [298, 0]
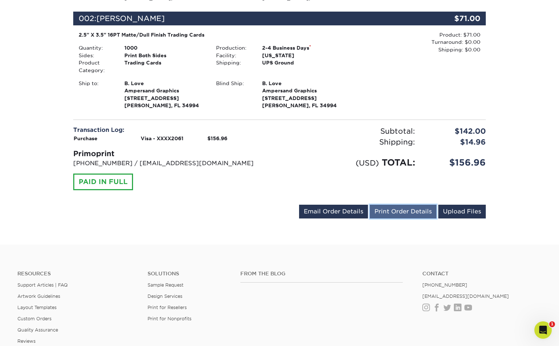
click at [389, 213] on link "Print Order Details" at bounding box center [403, 212] width 67 height 14
click at [332, 213] on link "Email Order Details" at bounding box center [333, 212] width 69 height 14
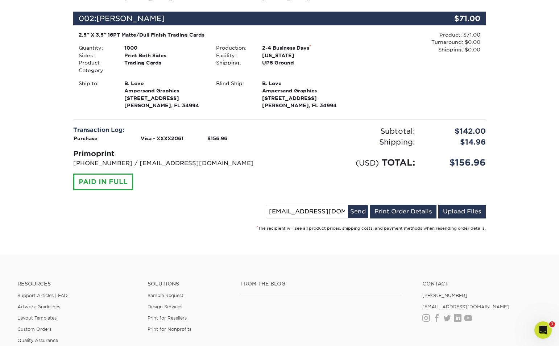
click at [284, 212] on input "[EMAIL_ADDRESS][DOMAIN_NAME]" at bounding box center [307, 211] width 82 height 13
type input "[PERSON_NAME][EMAIL_ADDRESS][DOMAIN_NAME]"
click at [358, 209] on button "Send" at bounding box center [358, 211] width 20 height 13
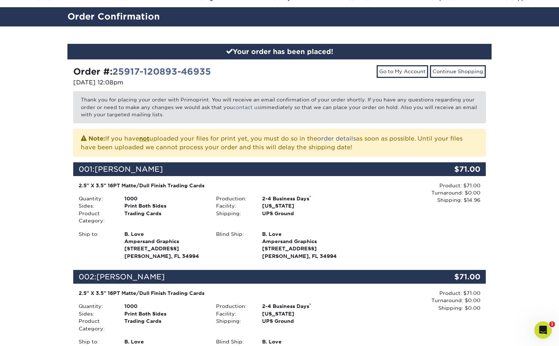
scroll to position [0, 0]
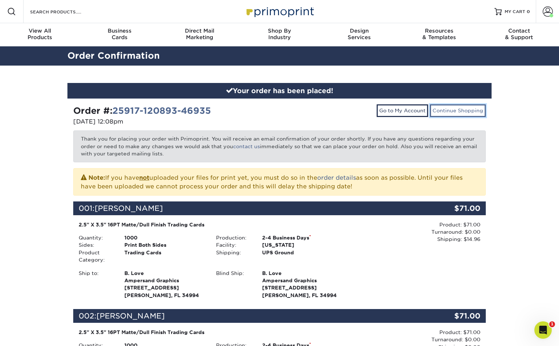
click at [469, 112] on link "Continue Shopping" at bounding box center [458, 110] width 56 height 12
